Goal: Obtain resource: Download file/media

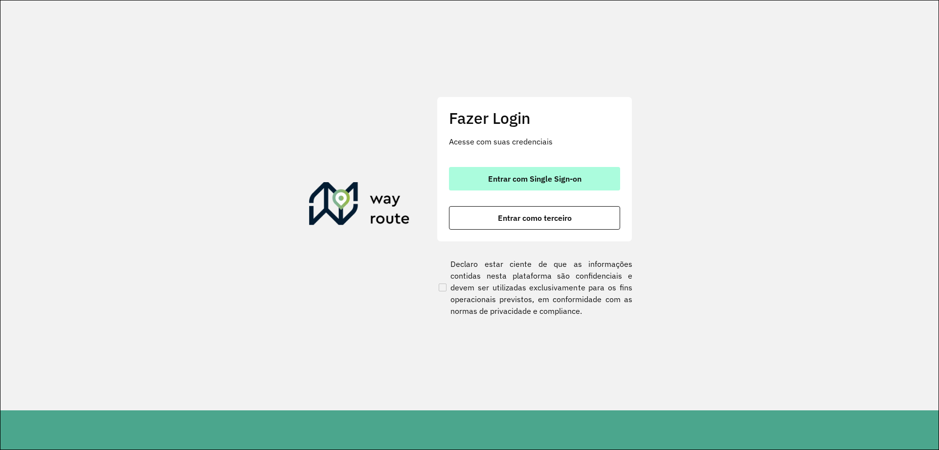
click at [534, 177] on span "Entrar com Single Sign-on" at bounding box center [534, 179] width 93 height 8
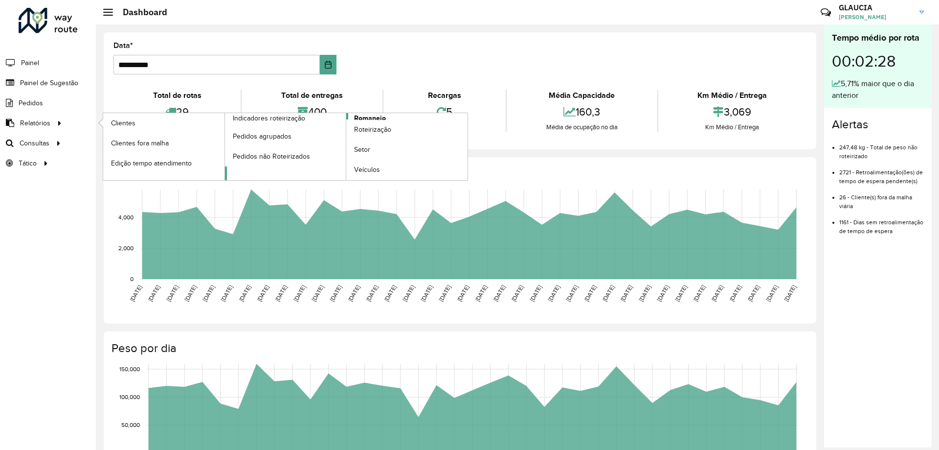
click at [375, 118] on span "Romaneio" at bounding box center [370, 118] width 32 height 10
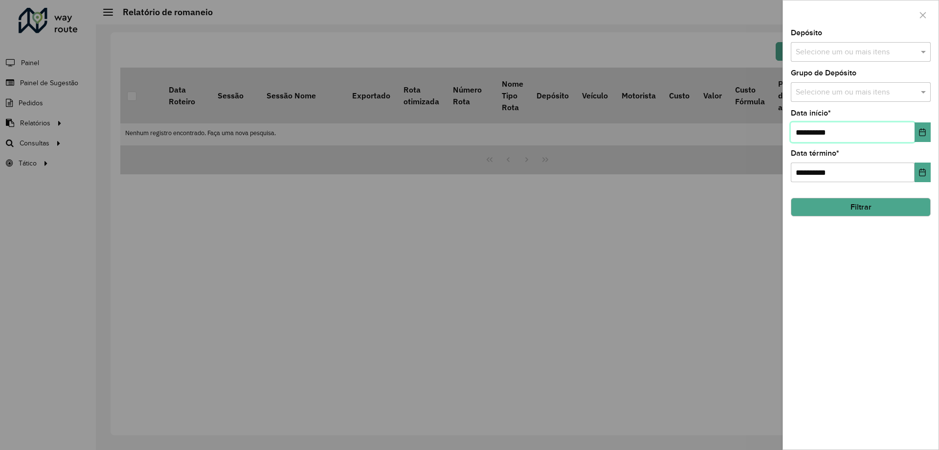
click at [804, 132] on input "**********" at bounding box center [853, 132] width 124 height 20
drag, startPoint x: 805, startPoint y: 131, endPoint x: 785, endPoint y: 130, distance: 20.1
click at [785, 130] on div "**********" at bounding box center [861, 239] width 156 height 420
type input "**********"
click at [881, 220] on div "**********" at bounding box center [861, 239] width 156 height 420
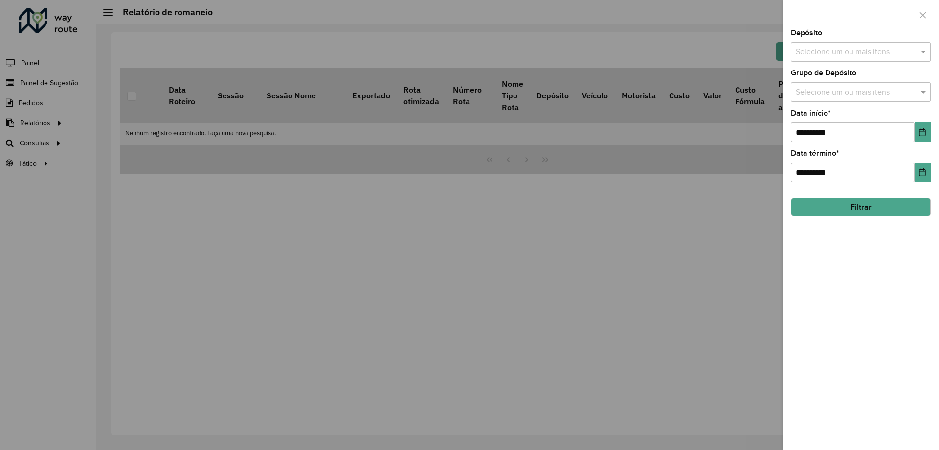
click at [874, 208] on button "Filtrar" at bounding box center [861, 207] width 140 height 19
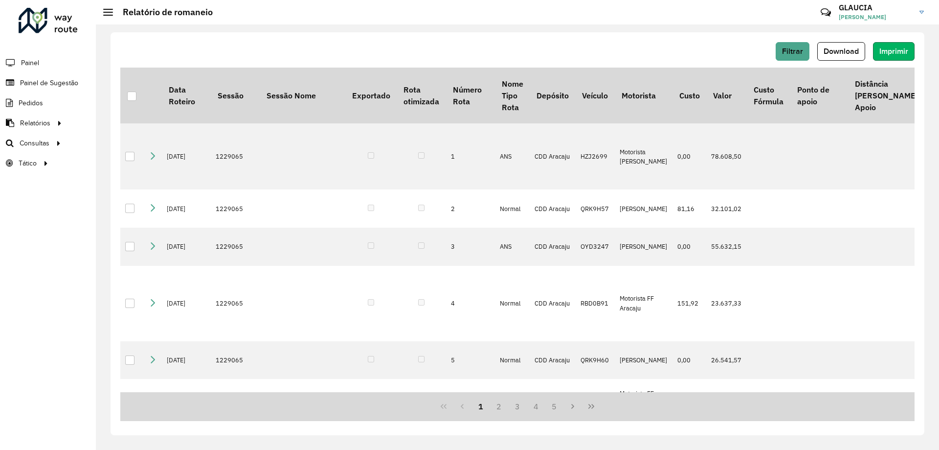
click at [900, 52] on span "Imprimir" at bounding box center [893, 51] width 29 height 8
click at [132, 100] on div at bounding box center [131, 95] width 9 height 9
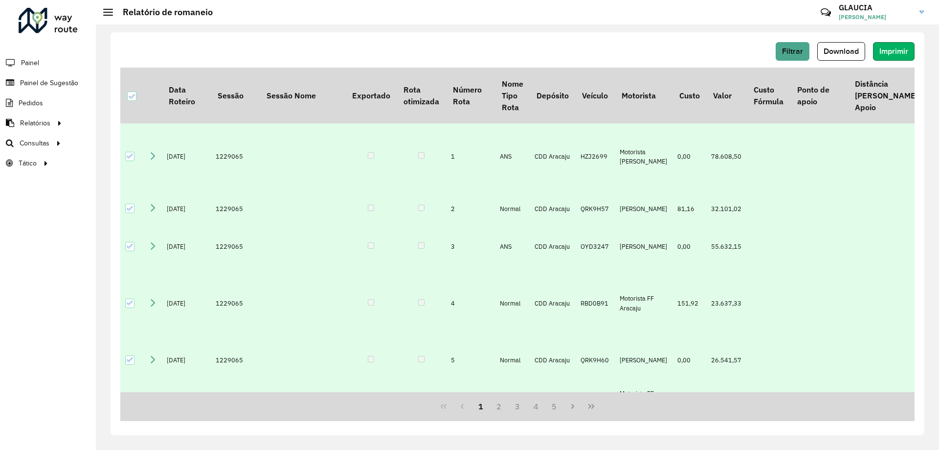
click at [896, 53] on span "Imprimir" at bounding box center [893, 51] width 29 height 8
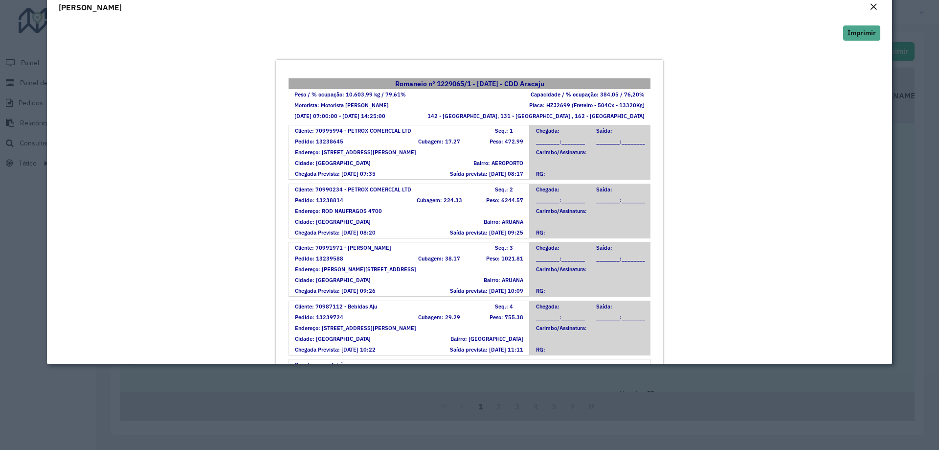
click at [872, 6] on em "Close" at bounding box center [874, 7] width 8 height 8
click at [875, 11] on div "Close" at bounding box center [874, 7] width 8 height 12
click at [873, 9] on em "Close" at bounding box center [874, 7] width 8 height 8
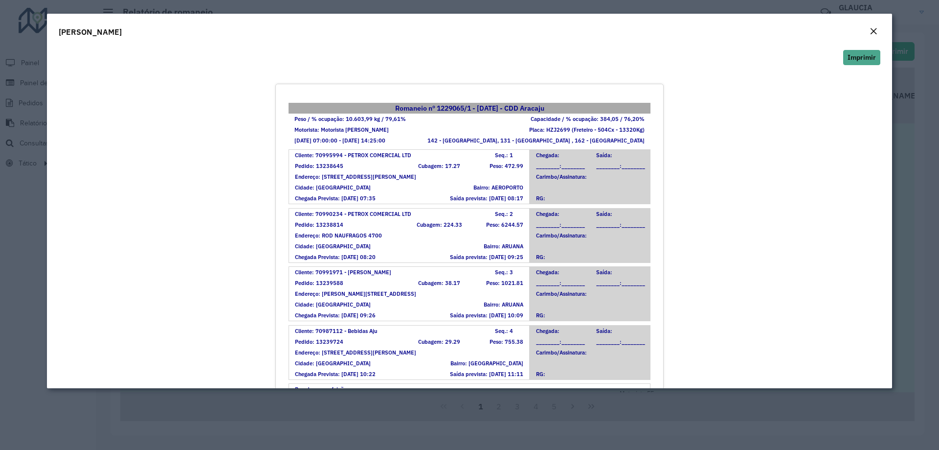
click at [870, 29] on div "Filtrar Download Imprimir Data Roteiro Sessão Sessão Nome Exportado Rota otimiz…" at bounding box center [517, 236] width 843 height 425
click at [872, 30] on div "Filtrar Download Imprimir Data Roteiro Sessão Sessão Nome Exportado Rota otimiz…" at bounding box center [517, 236] width 843 height 425
click at [874, 30] on div "Filtrar Download Imprimir Data Roteiro Sessão Sessão Nome Exportado Rota otimiz…" at bounding box center [517, 236] width 843 height 425
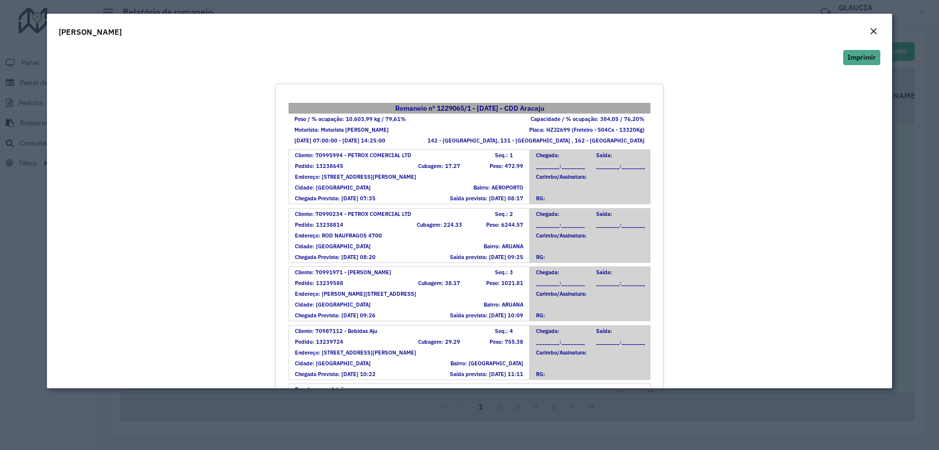
click at [872, 29] on div "Filtrar Download Imprimir Data Roteiro Sessão Sessão Nome Exportado Rota otimiz…" at bounding box center [517, 236] width 843 height 425
click at [876, 34] on div "Filtrar Download Imprimir Data Roteiro Sessão Sessão Nome Exportado Rota otimiz…" at bounding box center [518, 233] width 814 height 403
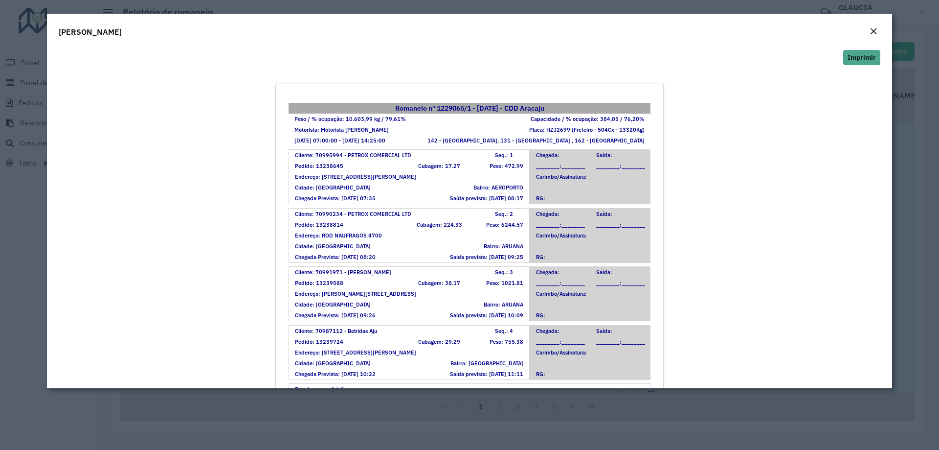
click at [875, 32] on div "Filtrar Download Imprimir Data Roteiro Sessão Sessão Nome Exportado Rota otimiz…" at bounding box center [517, 236] width 843 height 425
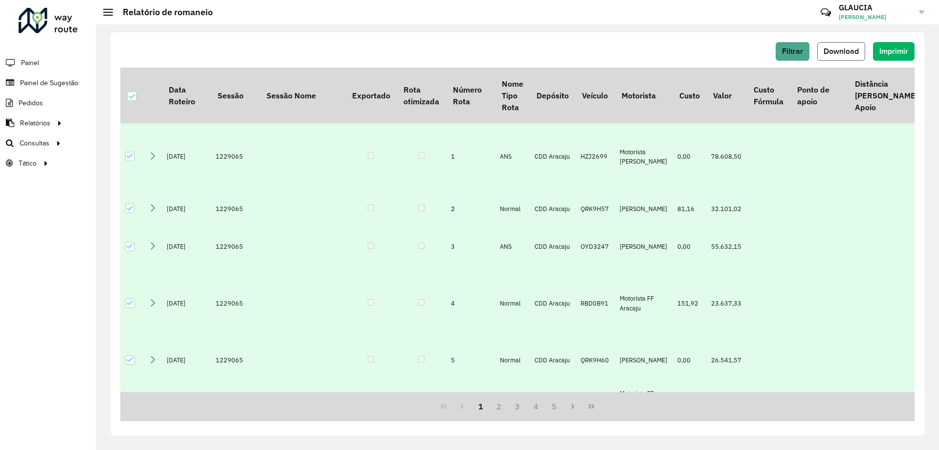
click at [838, 55] on span "Download" at bounding box center [841, 51] width 35 height 8
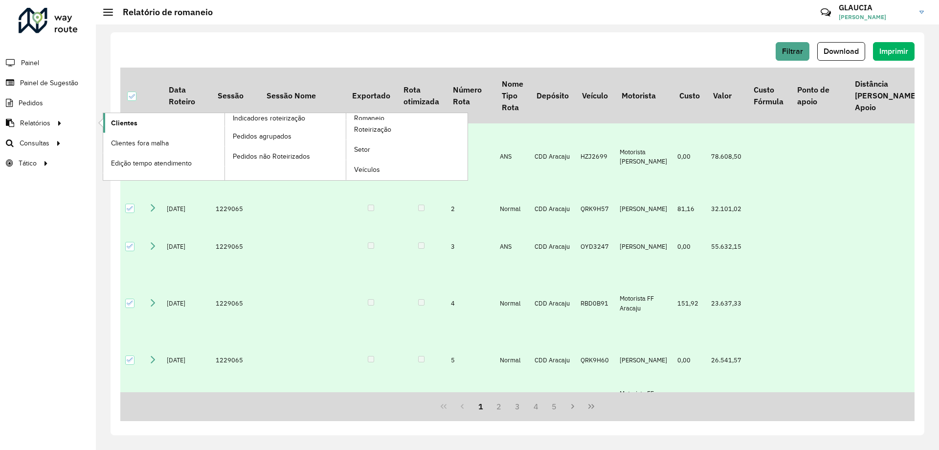
click at [108, 124] on link "Clientes" at bounding box center [163, 123] width 121 height 20
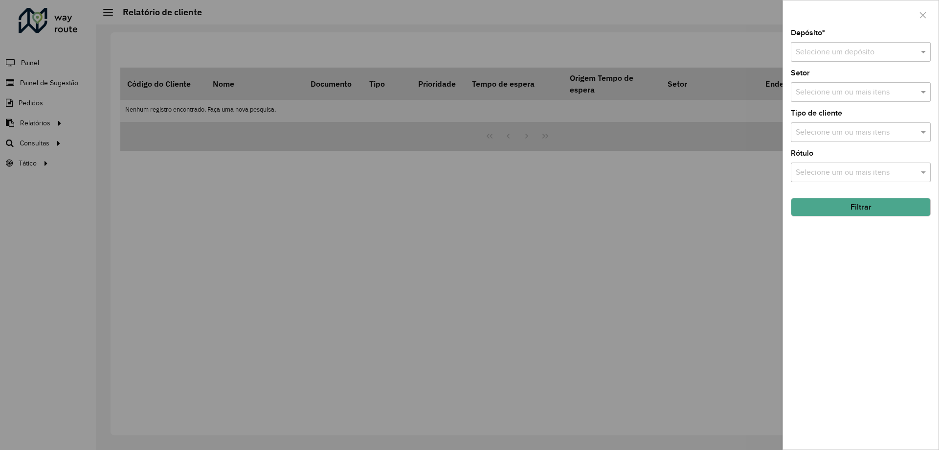
click at [821, 48] on input "text" at bounding box center [851, 52] width 111 height 12
click at [825, 221] on div "Depósito * Selecione um depósito Setor Selecione um ou mais itens Tipo de clien…" at bounding box center [861, 239] width 156 height 420
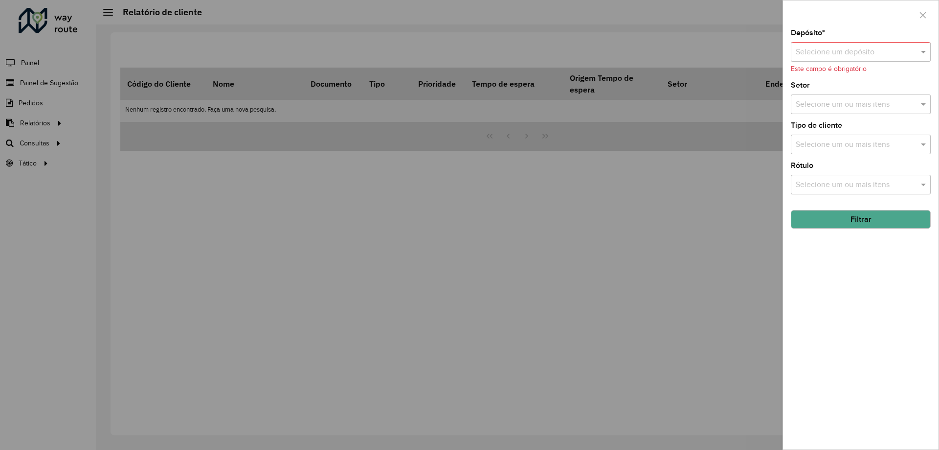
click at [834, 39] on div "Depósito * Selecione um depósito Este campo é obrigatório" at bounding box center [861, 51] width 140 height 45
click at [827, 52] on input "text" at bounding box center [851, 52] width 111 height 12
click at [817, 83] on span "CDD Aracaju" at bounding box center [817, 80] width 44 height 8
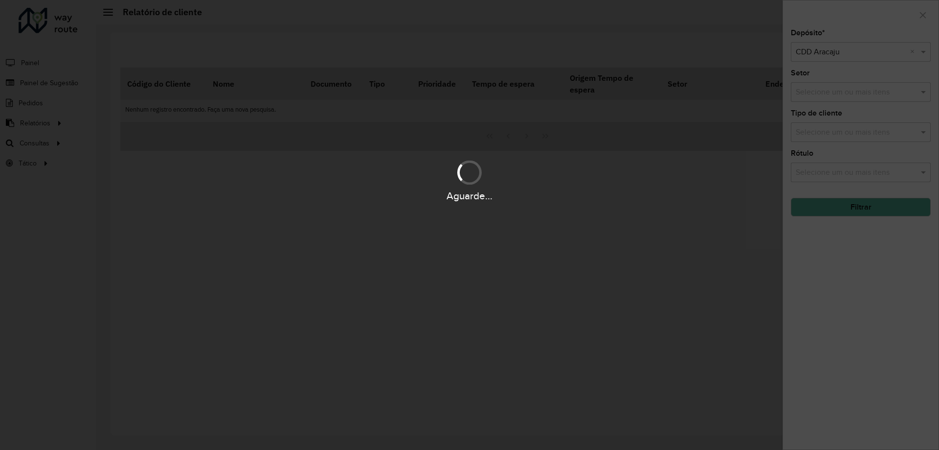
click at [833, 253] on hb-app "Aguarde... Pop-up bloqueado! Seu navegador bloqueou automáticamente a abertura …" at bounding box center [469, 225] width 939 height 450
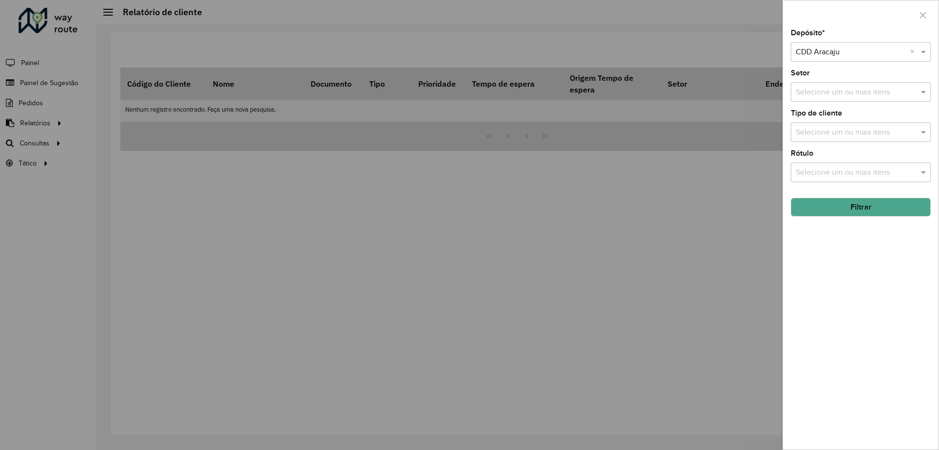
click at [865, 211] on button "Filtrar" at bounding box center [861, 207] width 140 height 19
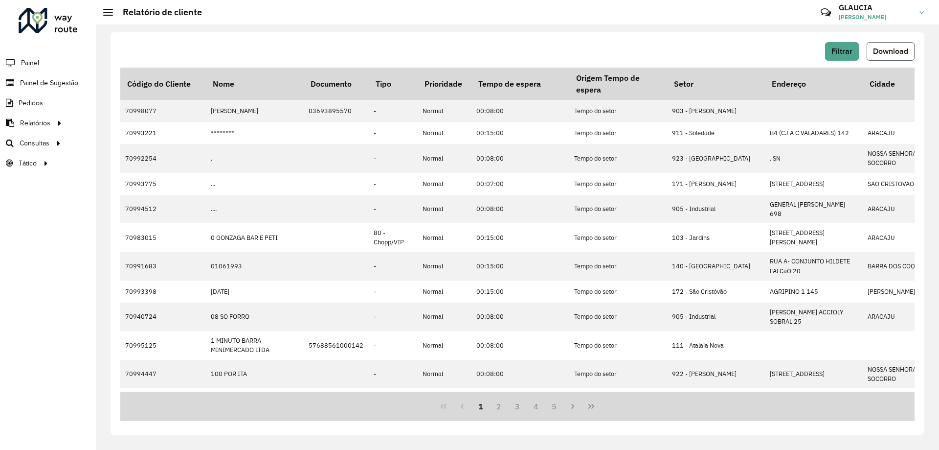
click at [884, 57] on button "Download" at bounding box center [891, 51] width 48 height 19
